Goal: Transaction & Acquisition: Book appointment/travel/reservation

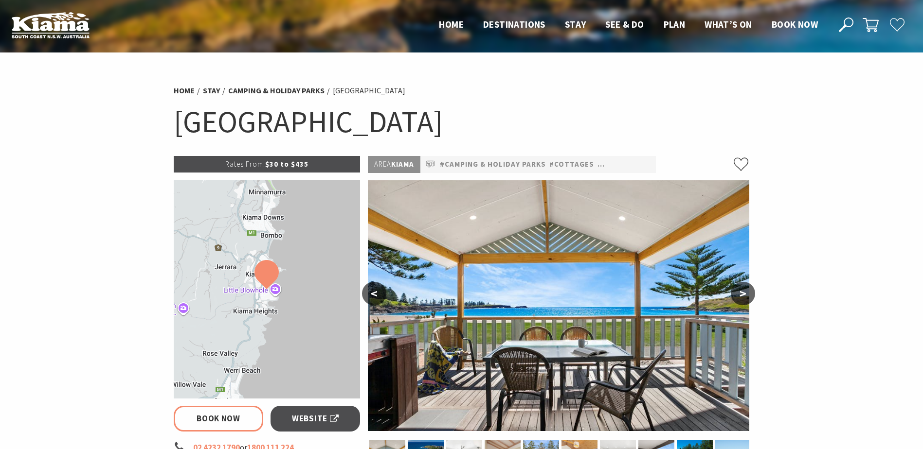
select select "3"
select select "2"
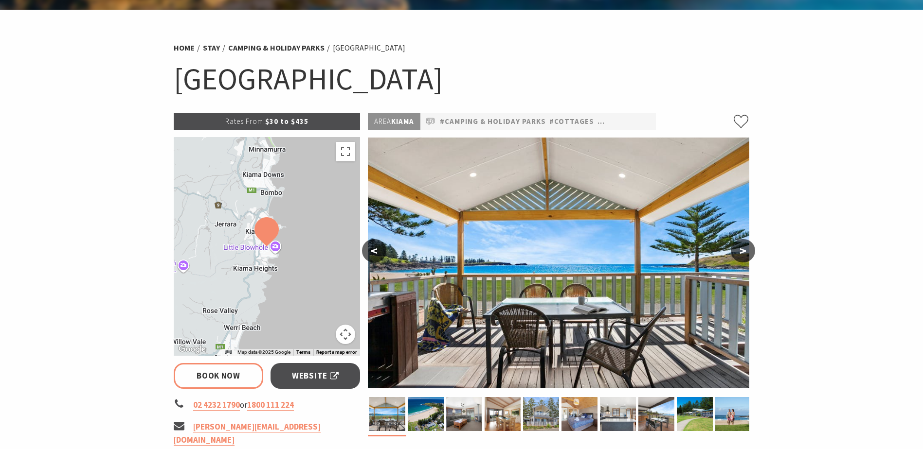
scroll to position [146, 0]
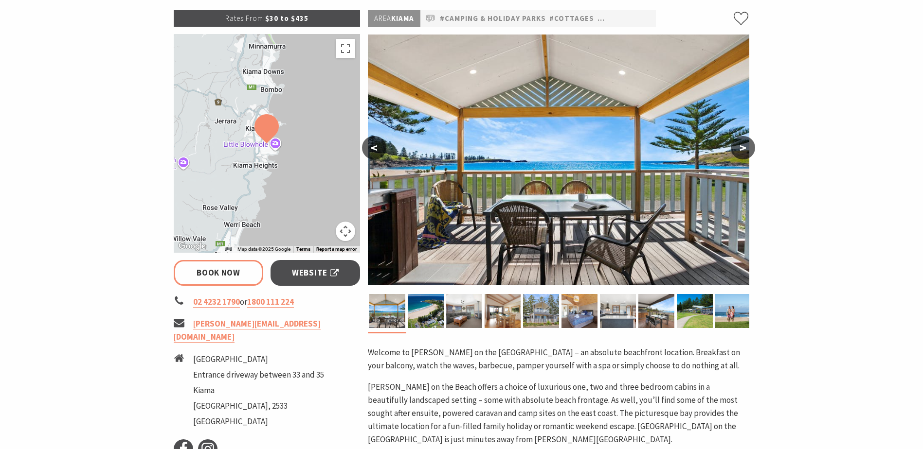
click at [738, 147] on button ">" at bounding box center [742, 147] width 24 height 23
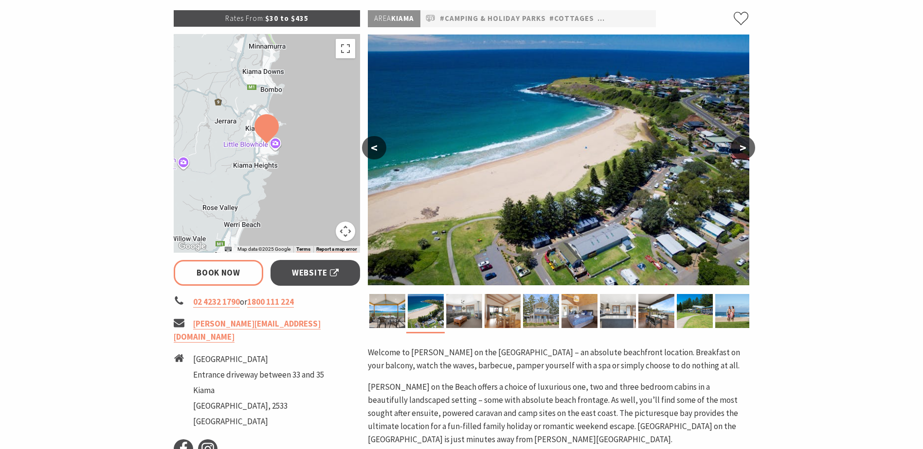
click at [739, 147] on button ">" at bounding box center [742, 147] width 24 height 23
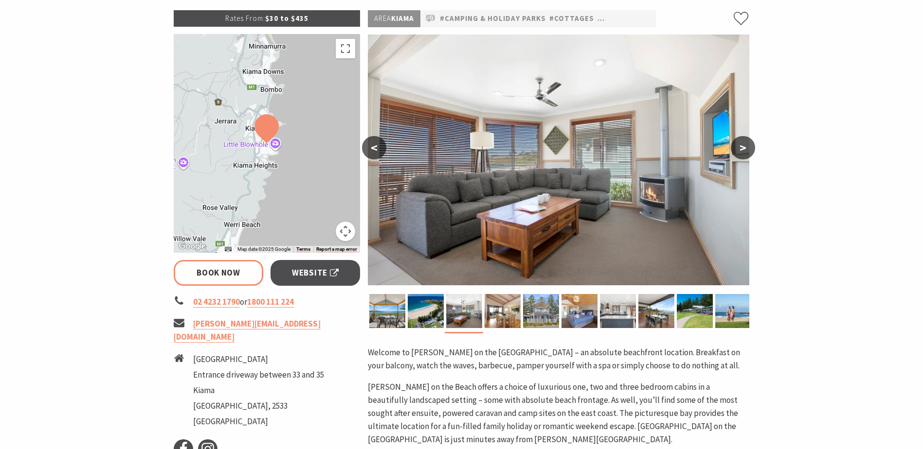
click at [739, 147] on button ">" at bounding box center [742, 147] width 24 height 23
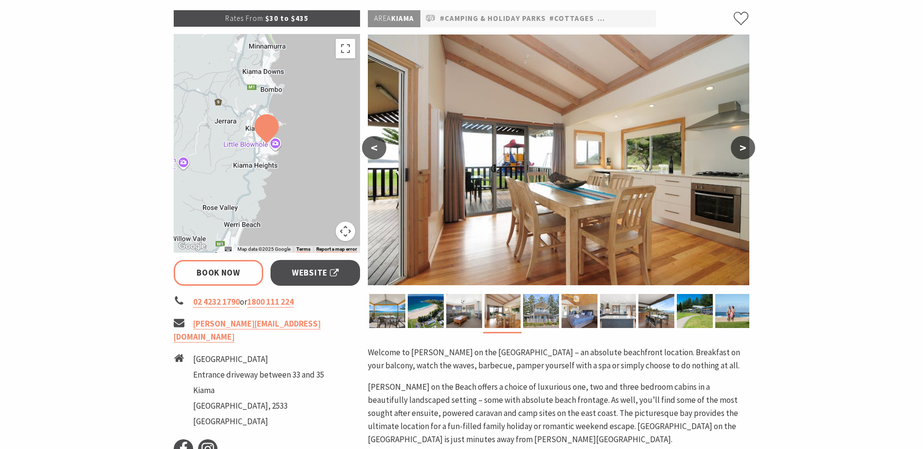
click at [739, 147] on button ">" at bounding box center [742, 147] width 24 height 23
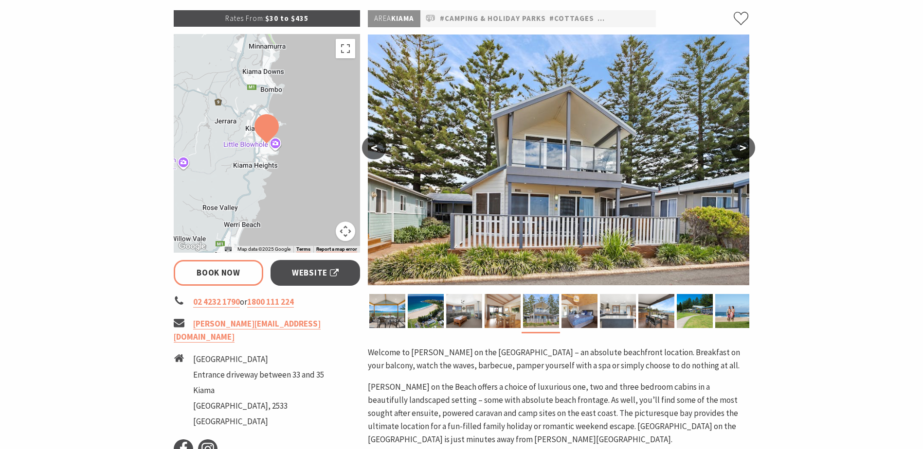
click at [739, 147] on button ">" at bounding box center [742, 147] width 24 height 23
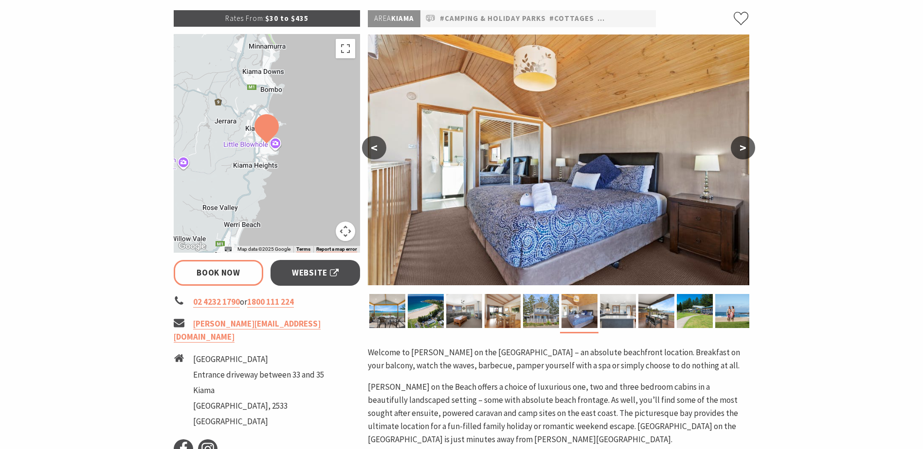
click at [739, 147] on button ">" at bounding box center [742, 147] width 24 height 23
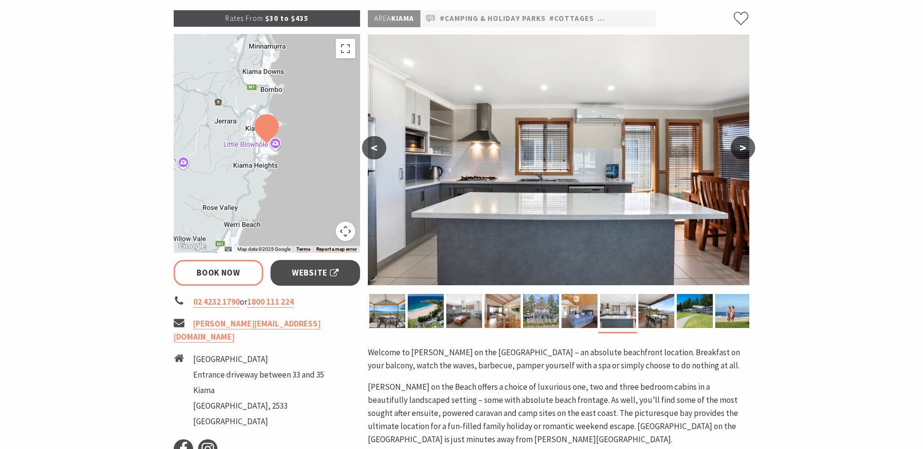
click at [744, 152] on button ">" at bounding box center [742, 147] width 24 height 23
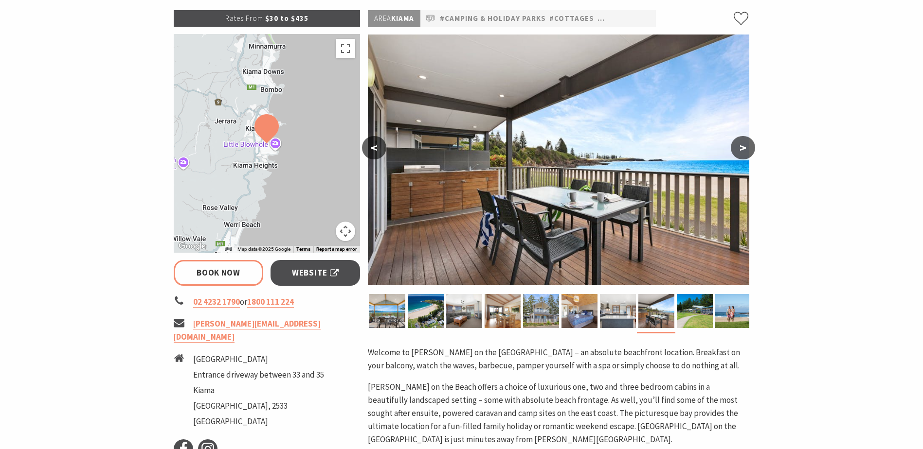
click at [745, 152] on button ">" at bounding box center [742, 147] width 24 height 23
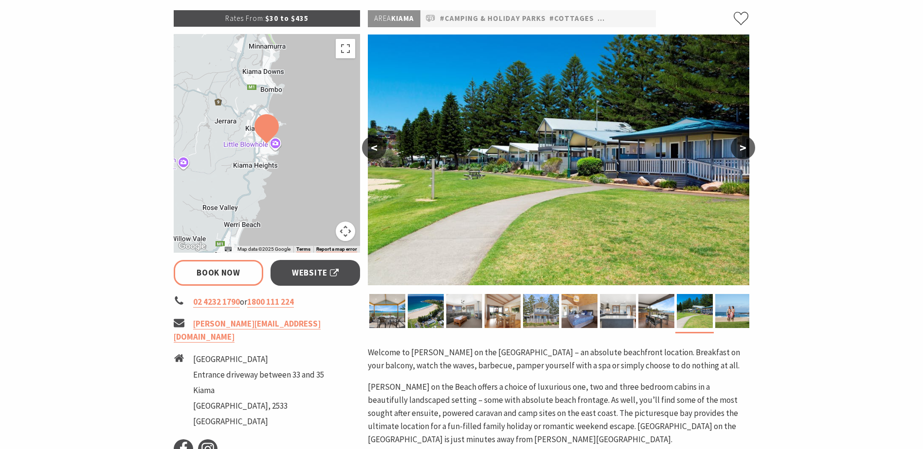
click at [745, 152] on button ">" at bounding box center [742, 147] width 24 height 23
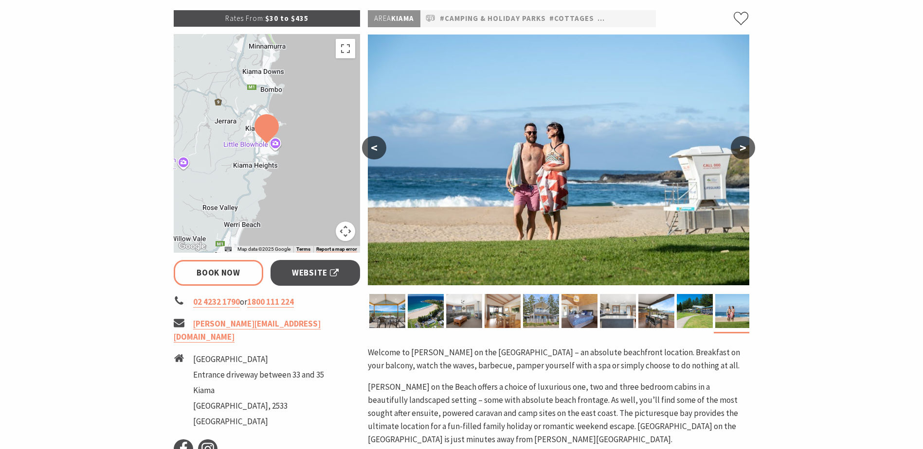
click at [746, 152] on button ">" at bounding box center [742, 147] width 24 height 23
click at [200, 280] on link "Book Now" at bounding box center [219, 273] width 90 height 26
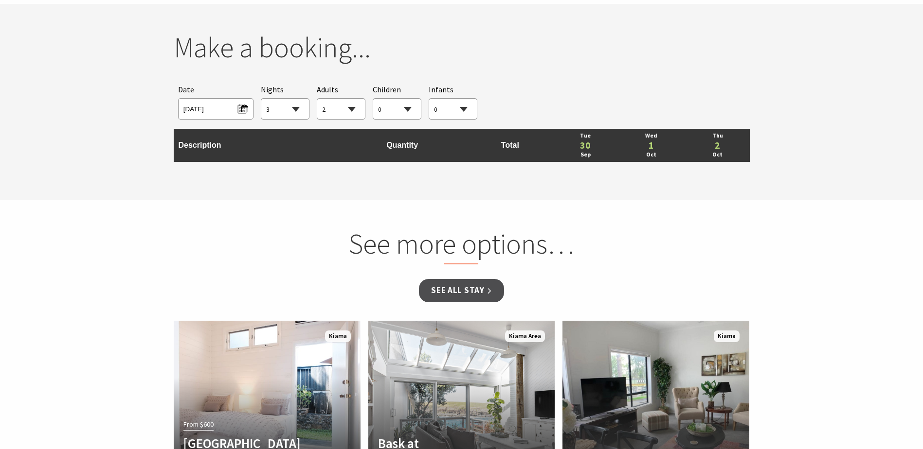
scroll to position [887, 0]
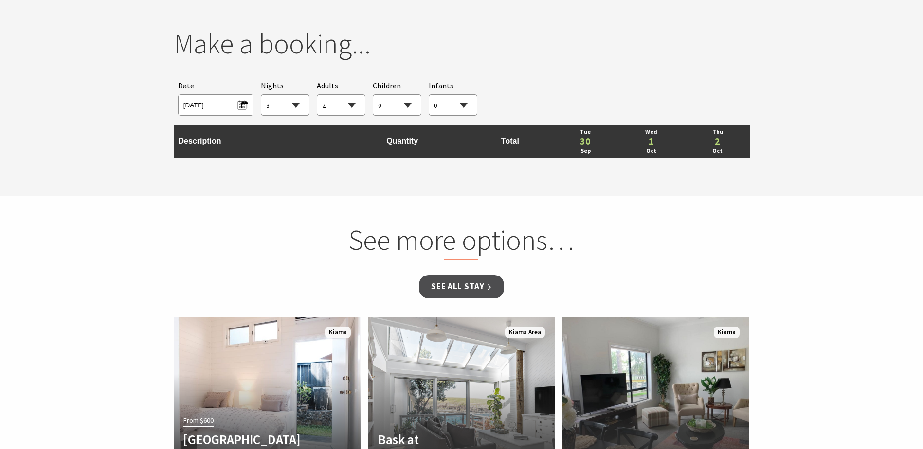
click at [297, 107] on select "1 2 3 4 5 6 7 8 9 10 11 12 13 14 15 16 17 18 19 20 21 22 23 24 25 26 27 28 29 30" at bounding box center [285, 105] width 48 height 21
click at [242, 103] on span "Tue 30/09/2025" at bounding box center [215, 103] width 65 height 13
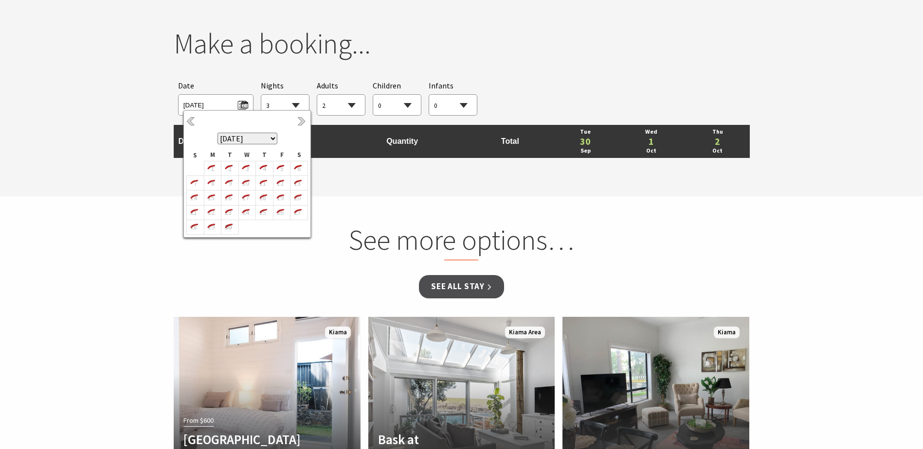
click at [271, 140] on select "September 2025 October 2025 November 2025 December 2025 January 2026 February 2…" at bounding box center [247, 139] width 60 height 12
click at [273, 142] on select "September 2025 October 2025 November 2025 December 2025 January 2026 February 2…" at bounding box center [247, 139] width 60 height 12
click at [276, 140] on select "September 2025 October 2025 November 2025 December 2025 January 2026 February 2…" at bounding box center [247, 139] width 60 height 12
click at [274, 140] on select "September 2025 October 2025 November 2025 December 2025 January 2026 February 2…" at bounding box center [247, 139] width 60 height 12
click at [273, 138] on select "September 2025 October 2025 November 2025 December 2025 January 2026 February 2…" at bounding box center [247, 139] width 60 height 12
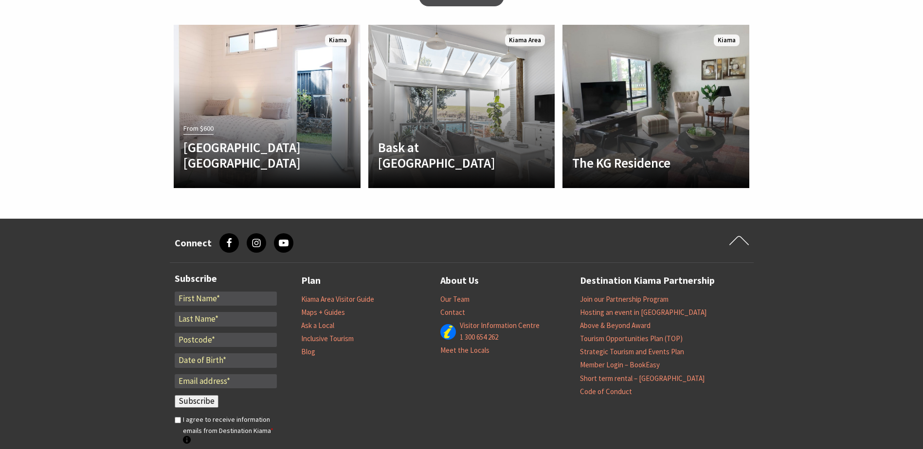
scroll to position [1179, 0]
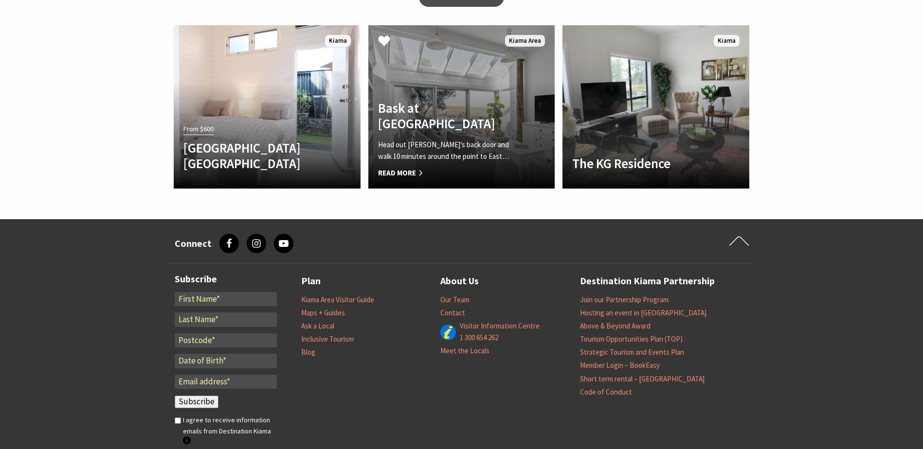
click at [424, 125] on h4 "Bask at [GEOGRAPHIC_DATA]" at bounding box center [447, 116] width 139 height 32
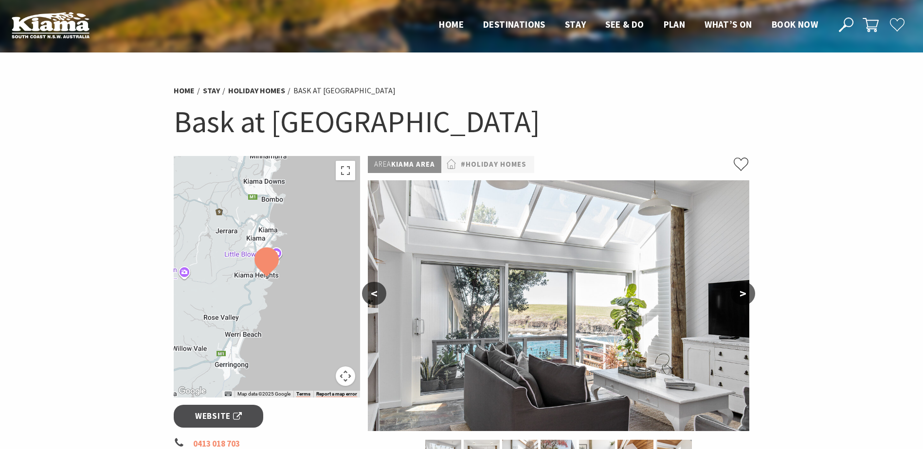
click at [744, 295] on button ">" at bounding box center [742, 293] width 24 height 23
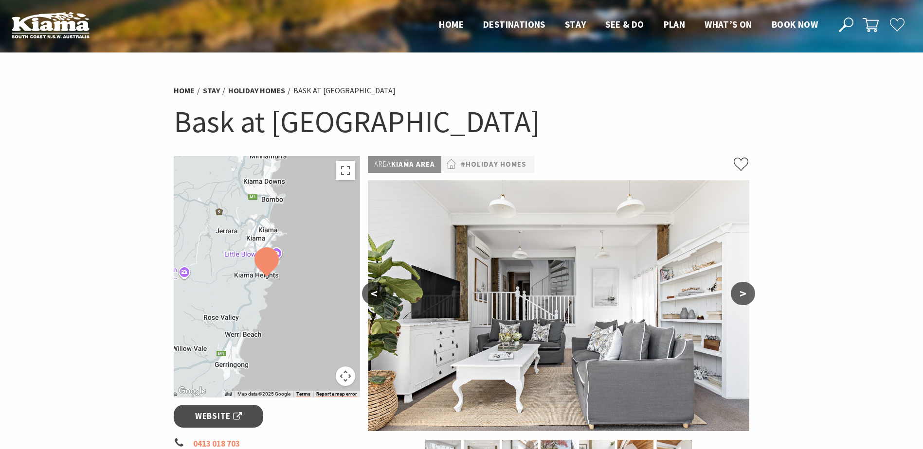
click at [745, 295] on button ">" at bounding box center [742, 293] width 24 height 23
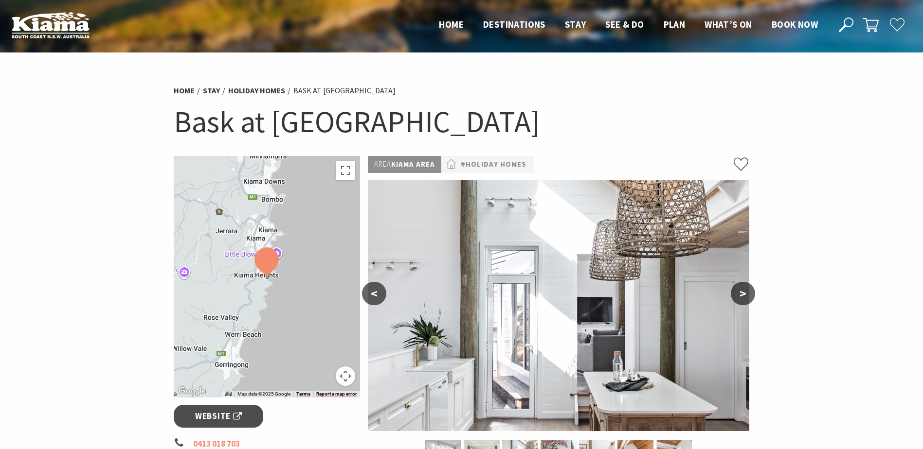
click at [745, 295] on button ">" at bounding box center [742, 293] width 24 height 23
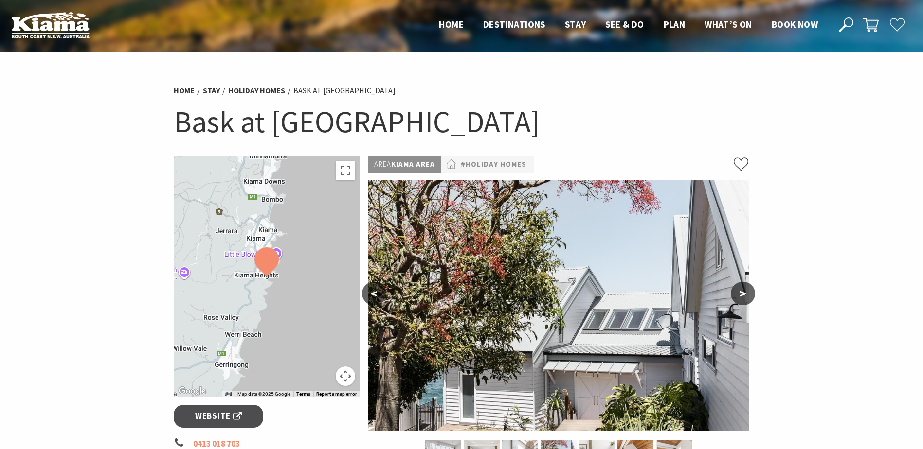
click at [745, 295] on button ">" at bounding box center [742, 293] width 24 height 23
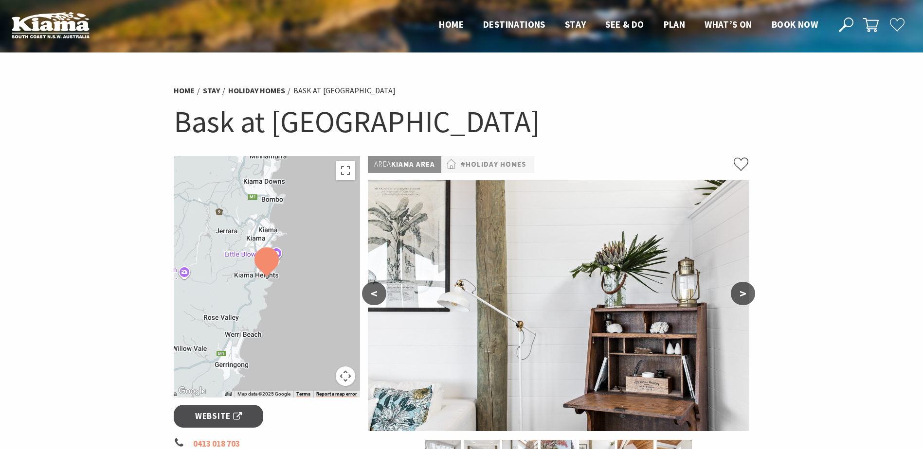
click at [745, 295] on button ">" at bounding box center [742, 293] width 24 height 23
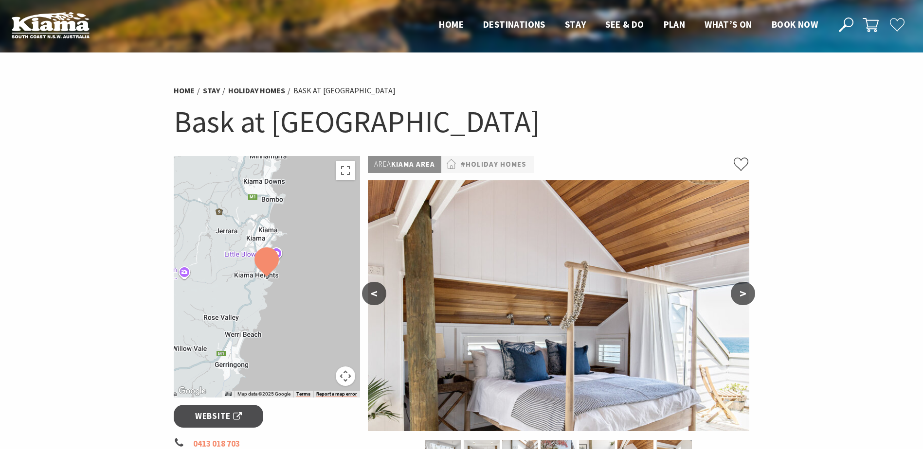
click at [745, 295] on button ">" at bounding box center [742, 293] width 24 height 23
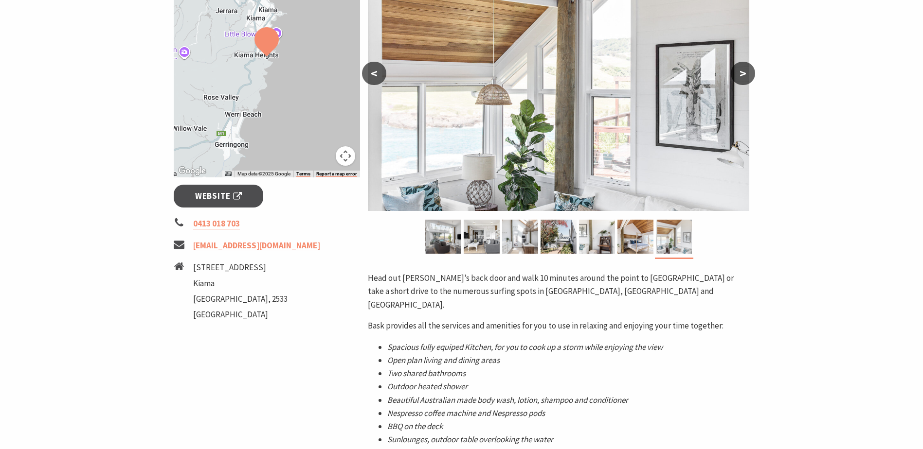
scroll to position [243, 0]
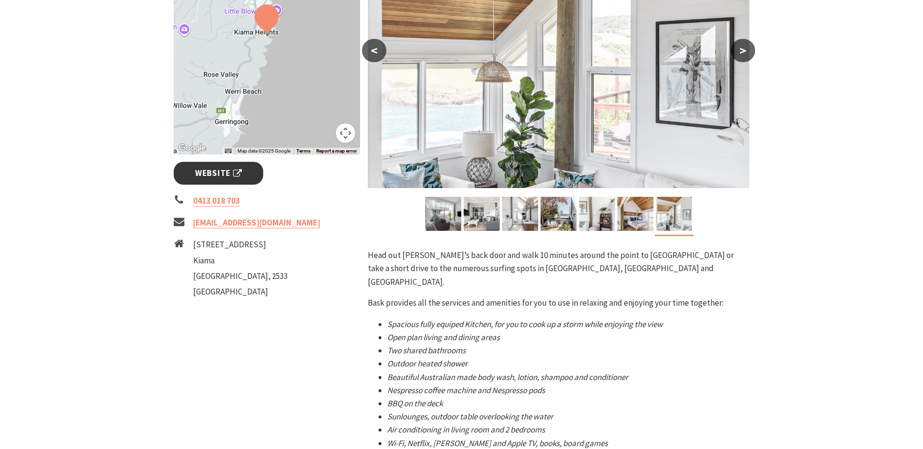
click at [230, 174] on span "Website" at bounding box center [218, 173] width 47 height 13
